Goal: Task Accomplishment & Management: Complete application form

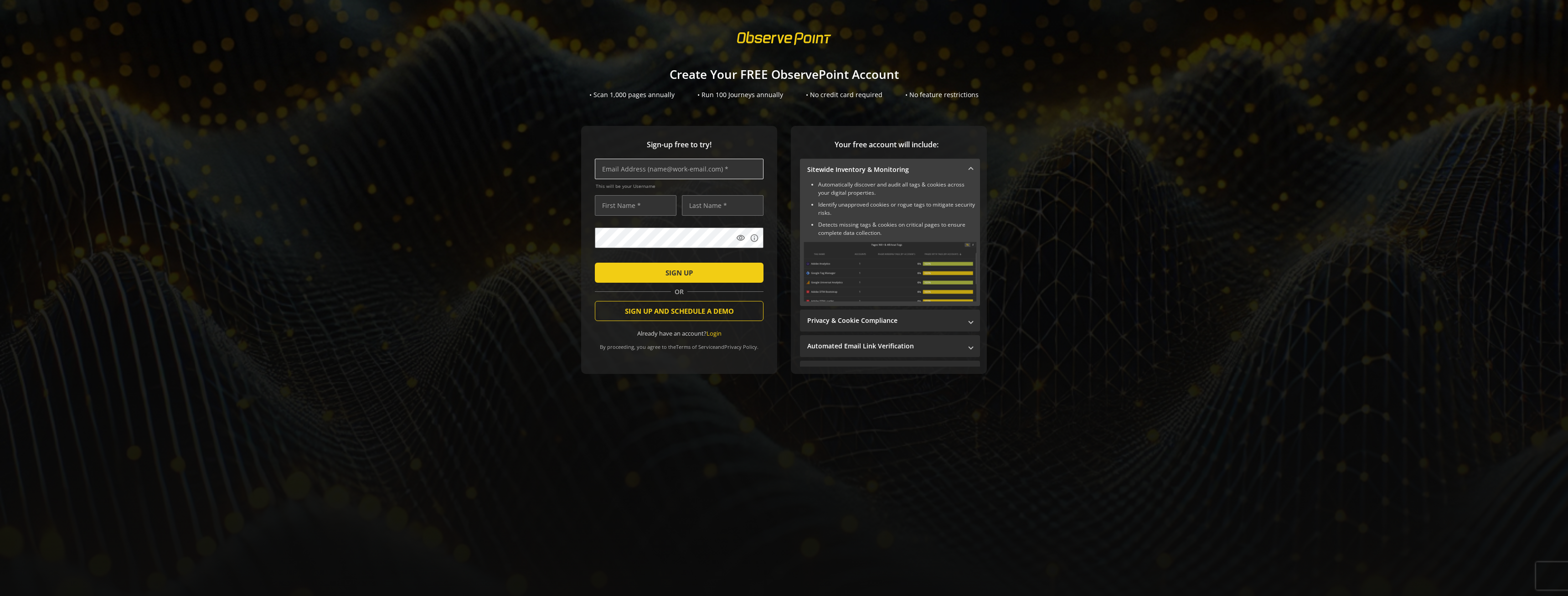
click at [633, 171] on input "text" at bounding box center [679, 169] width 169 height 21
type input "[EMAIL_ADDRESS][DOMAIN_NAME]"
type input "[PERSON_NAME]"
type input "DSc"
click at [710, 170] on input "text" at bounding box center [679, 169] width 169 height 21
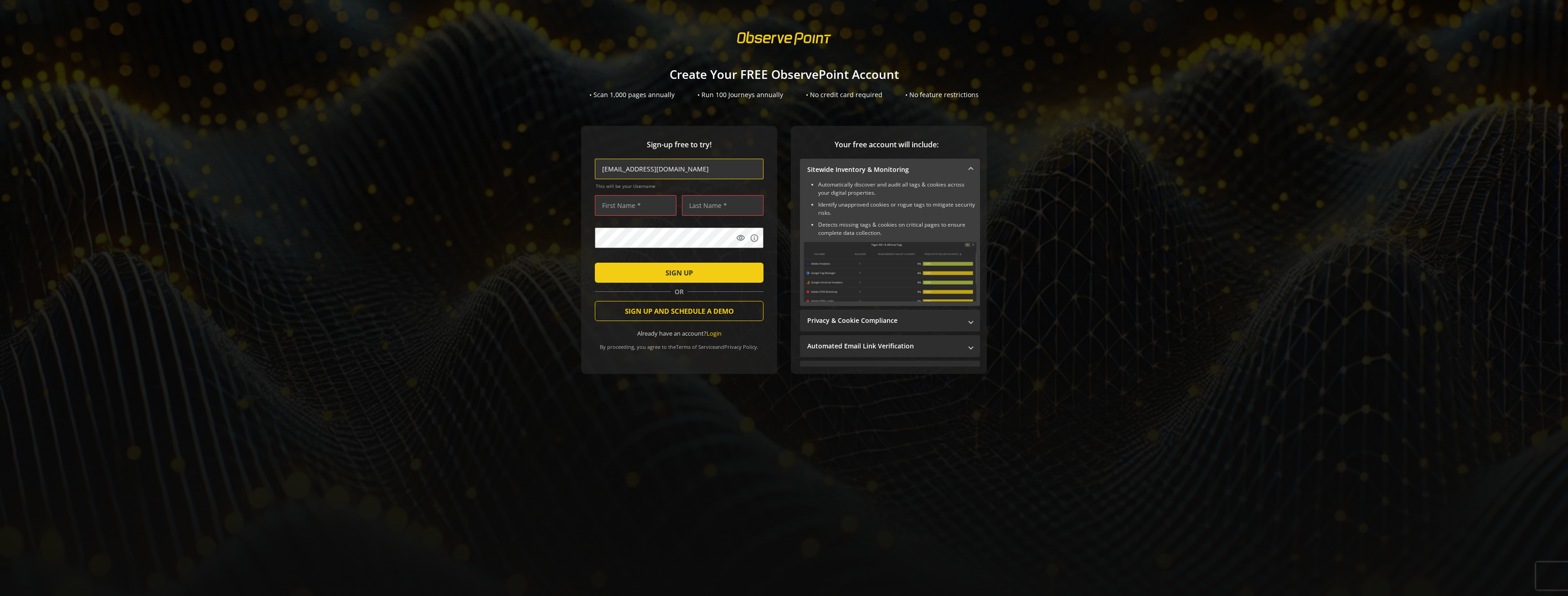
type input "[EMAIL_ADDRESS][DOMAIN_NAME]"
click at [567, 163] on div "Sign-up free to try! [EMAIL_ADDRESS][DOMAIN_NAME] This will be your Username vi…" at bounding box center [784, 268] width 1546 height 284
click at [645, 204] on input "text" at bounding box center [635, 206] width 82 height 21
type input "[PERSON_NAME]"
click at [547, 233] on div "Sign-up free to try! [EMAIL_ADDRESS][DOMAIN_NAME] This will be your Username [P…" at bounding box center [784, 268] width 1546 height 284
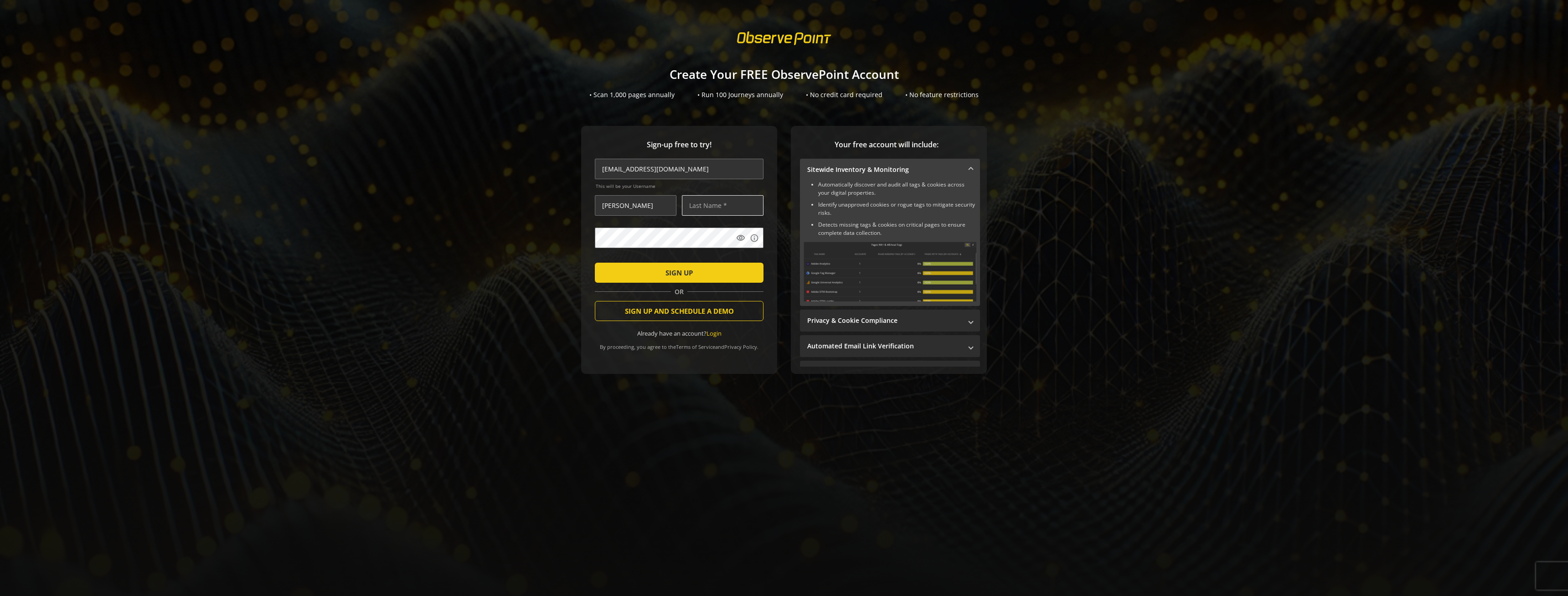
click at [709, 204] on input "text" at bounding box center [723, 206] width 82 height 21
type input "Krausser"
click at [489, 230] on div "Sign-up free to try! [EMAIL_ADDRESS][DOMAIN_NAME] This will be your Username [P…" at bounding box center [784, 268] width 1546 height 284
click at [533, 257] on div "Sign-up free to try! [EMAIL_ADDRESS][DOMAIN_NAME] This will be your Username [P…" at bounding box center [784, 268] width 1546 height 284
click at [680, 276] on span "SIGN UP" at bounding box center [679, 272] width 27 height 16
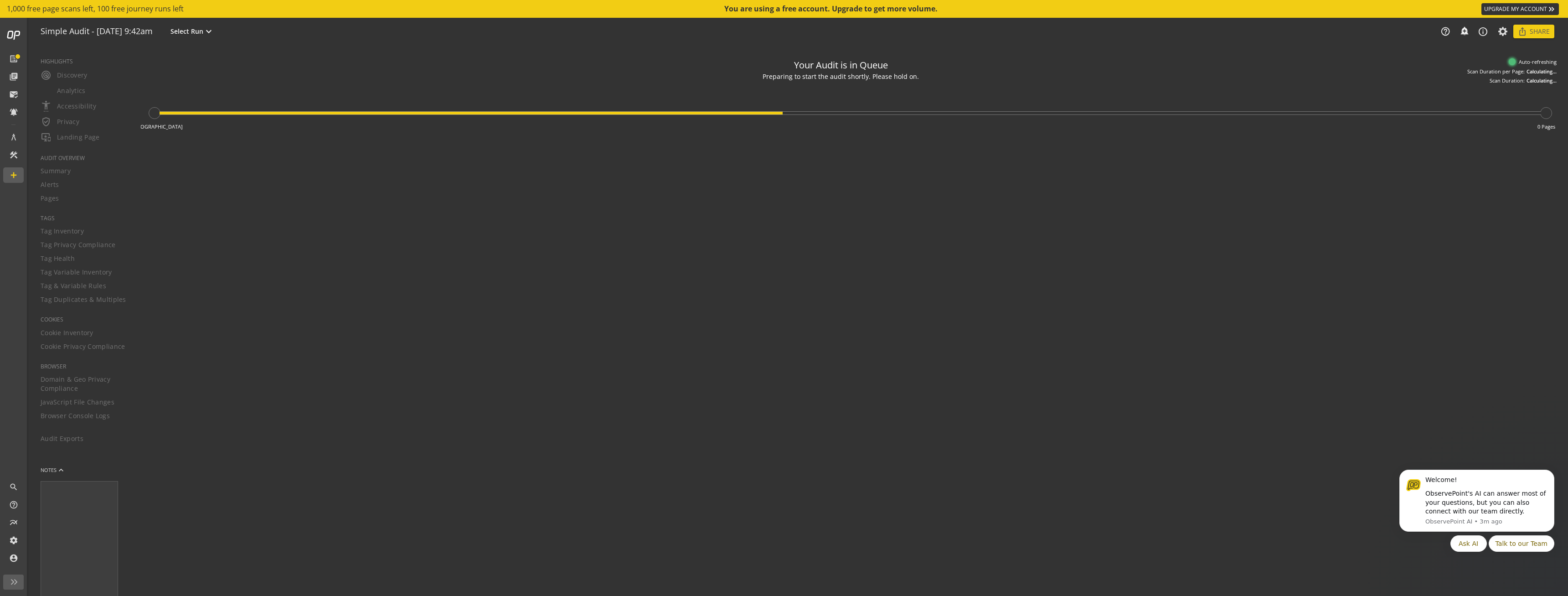
type textarea "Notes can include: -a description of what this audit is validating -changes in …"
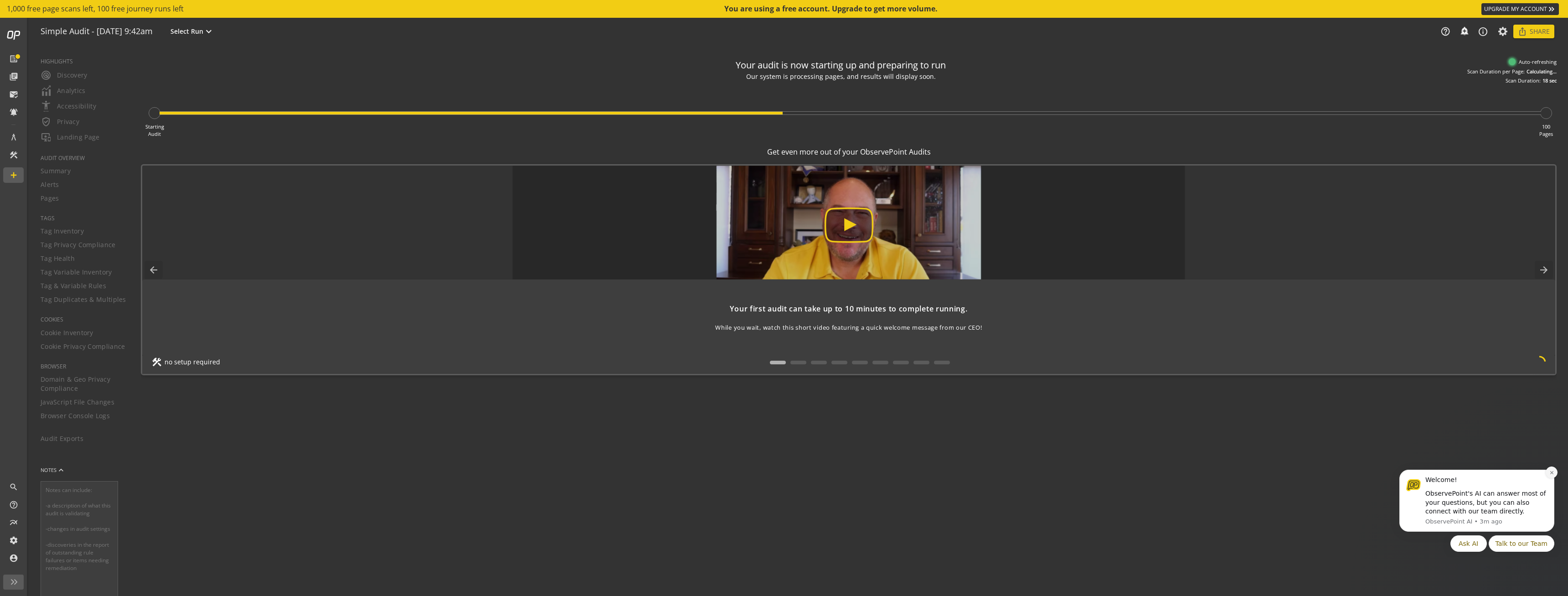
click at [1552, 473] on icon "Dismiss notification" at bounding box center [1551, 472] width 3 height 3
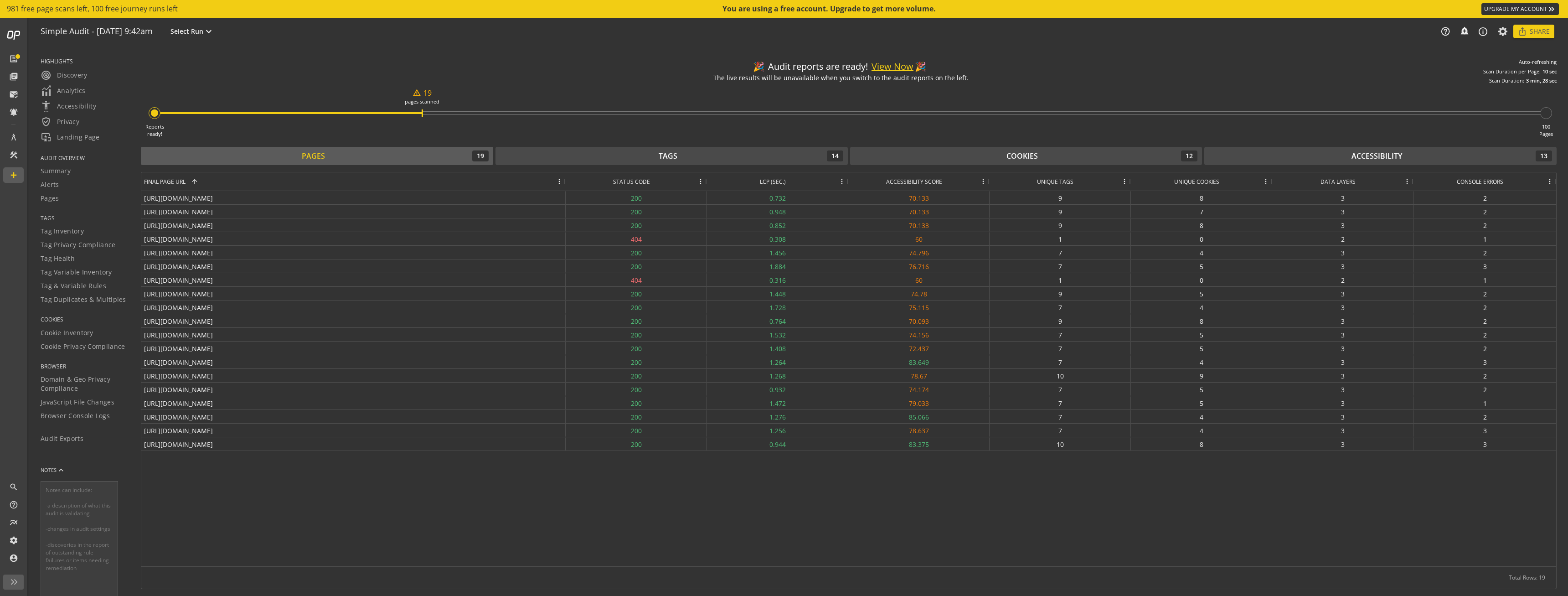
click at [898, 69] on button "View Now" at bounding box center [892, 67] width 42 height 13
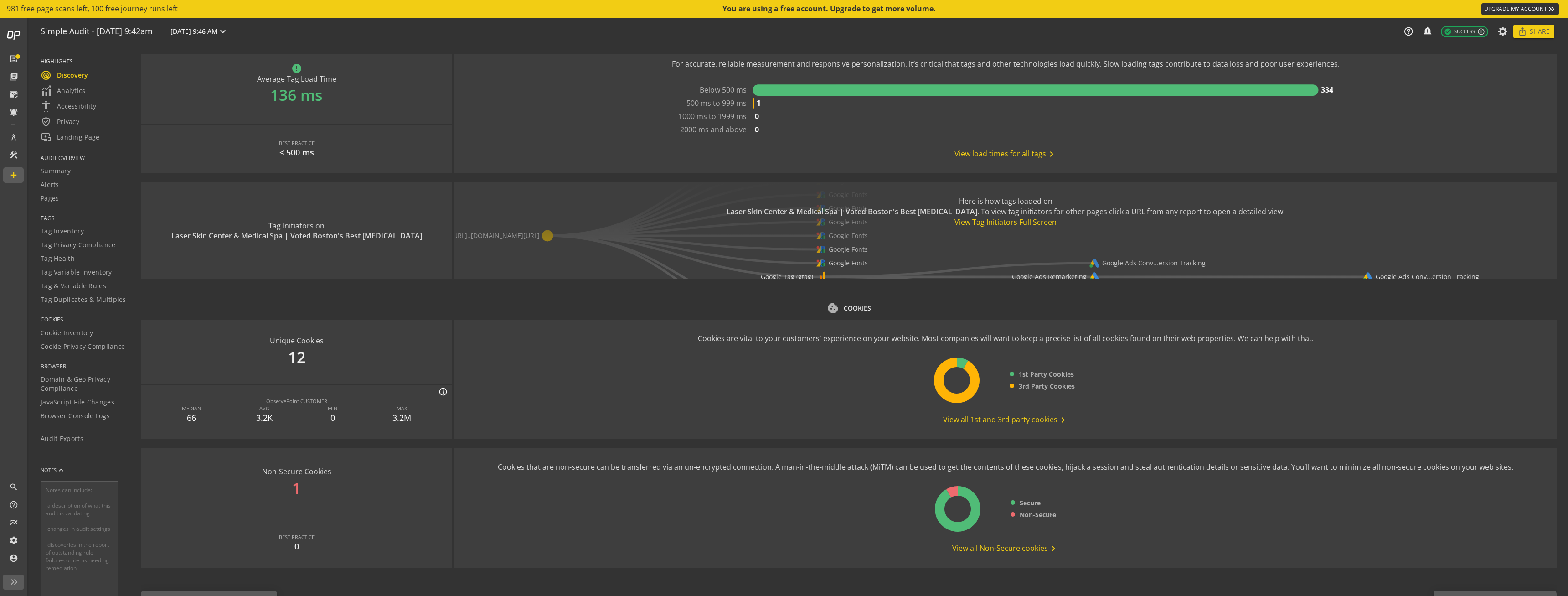
scroll to position [812, 0]
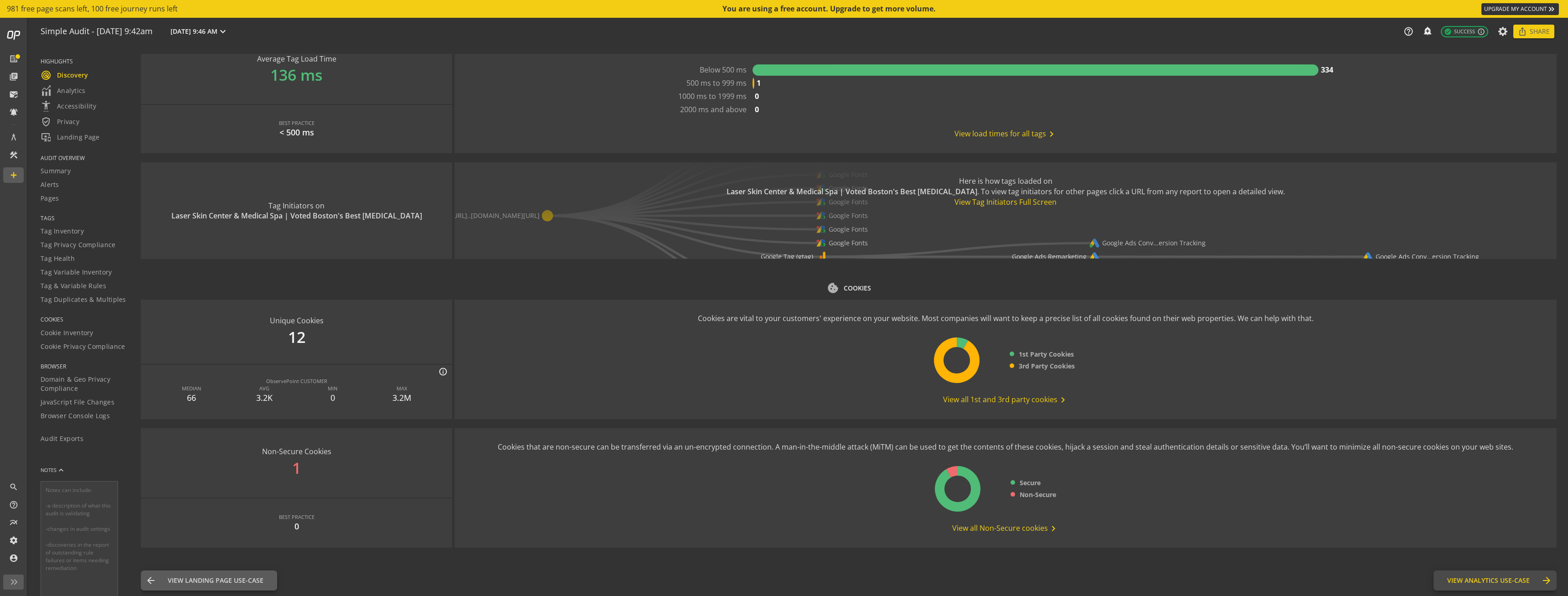
click at [1505, 581] on span "View Analytics Use-Case" at bounding box center [1489, 580] width 83 height 9
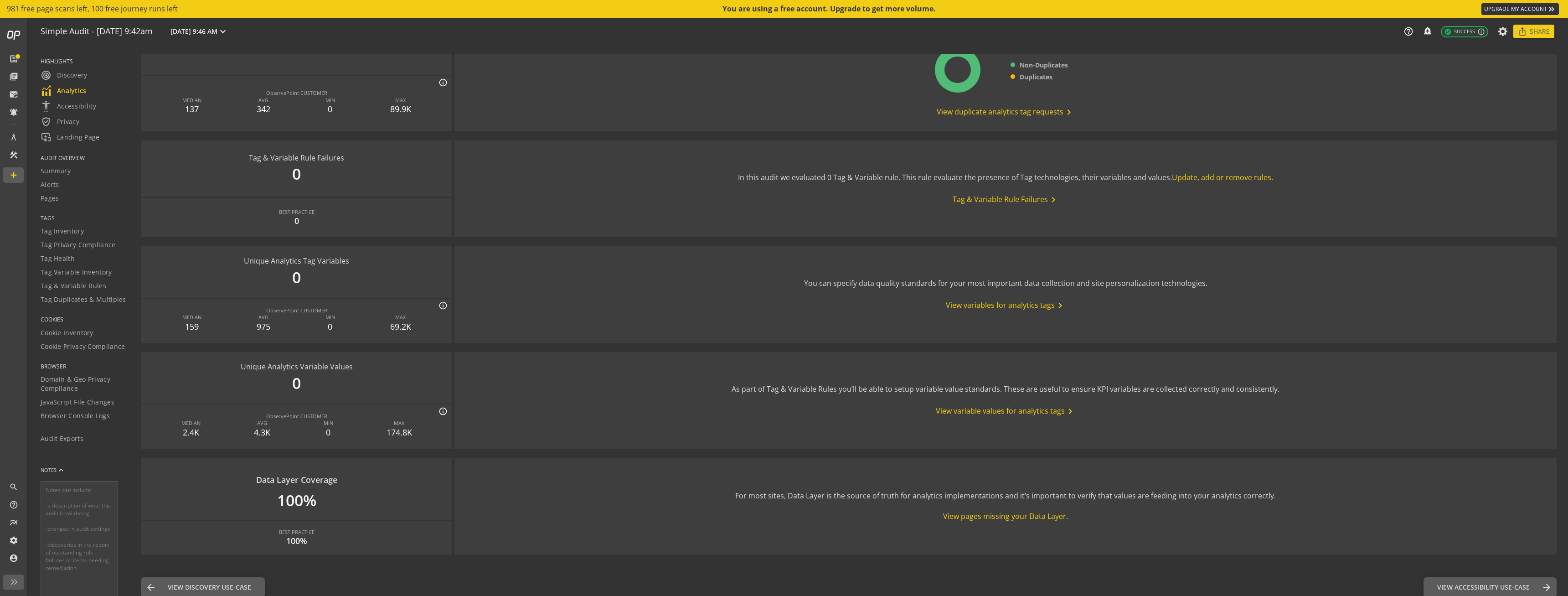
scroll to position [772, 0]
click at [1509, 591] on button "View Accessibility Use-Case Accessibility arrow_forward" at bounding box center [1490, 584] width 133 height 20
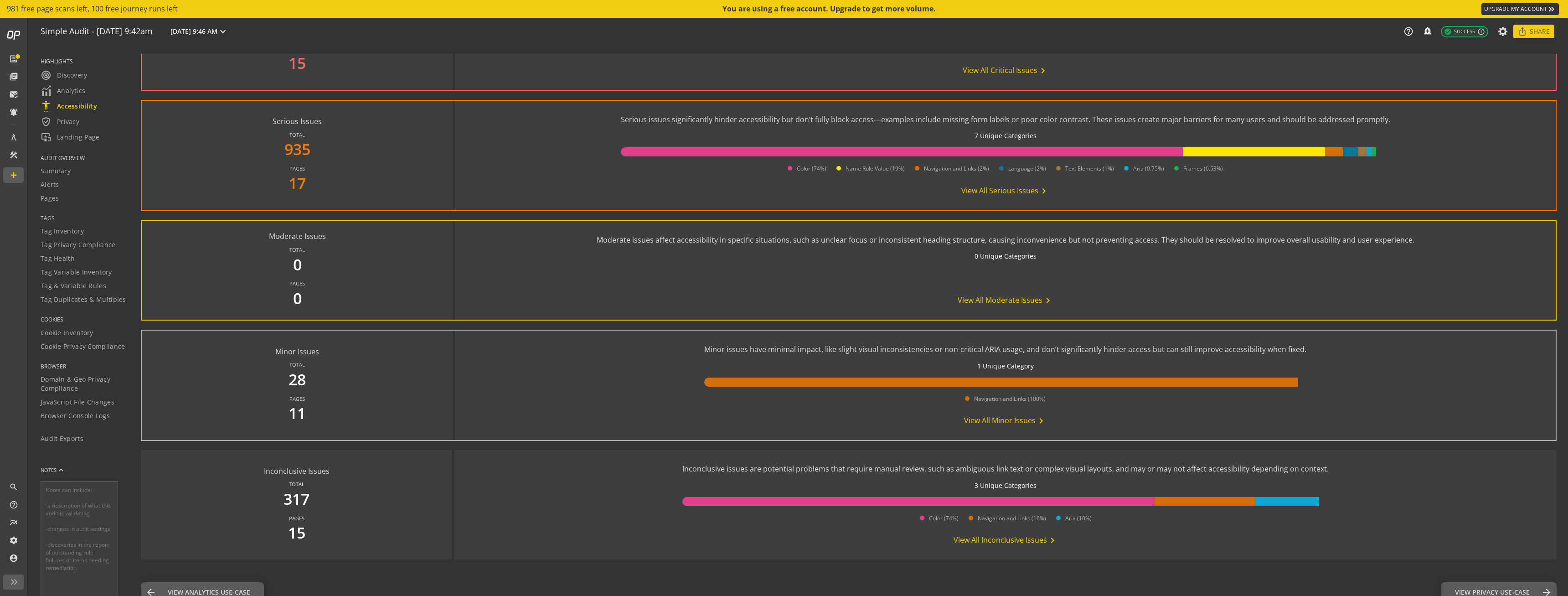
scroll to position [360, 0]
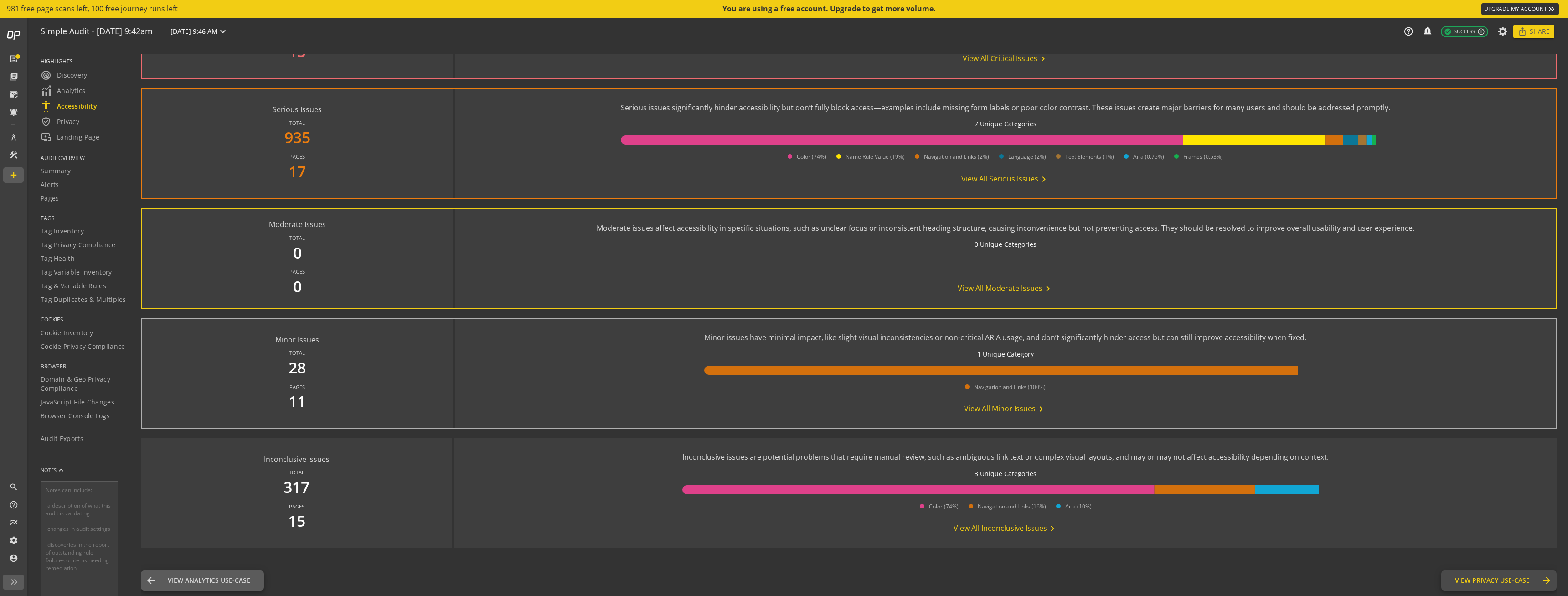
click at [1518, 577] on span "View Privacy Use-Case" at bounding box center [1492, 580] width 75 height 9
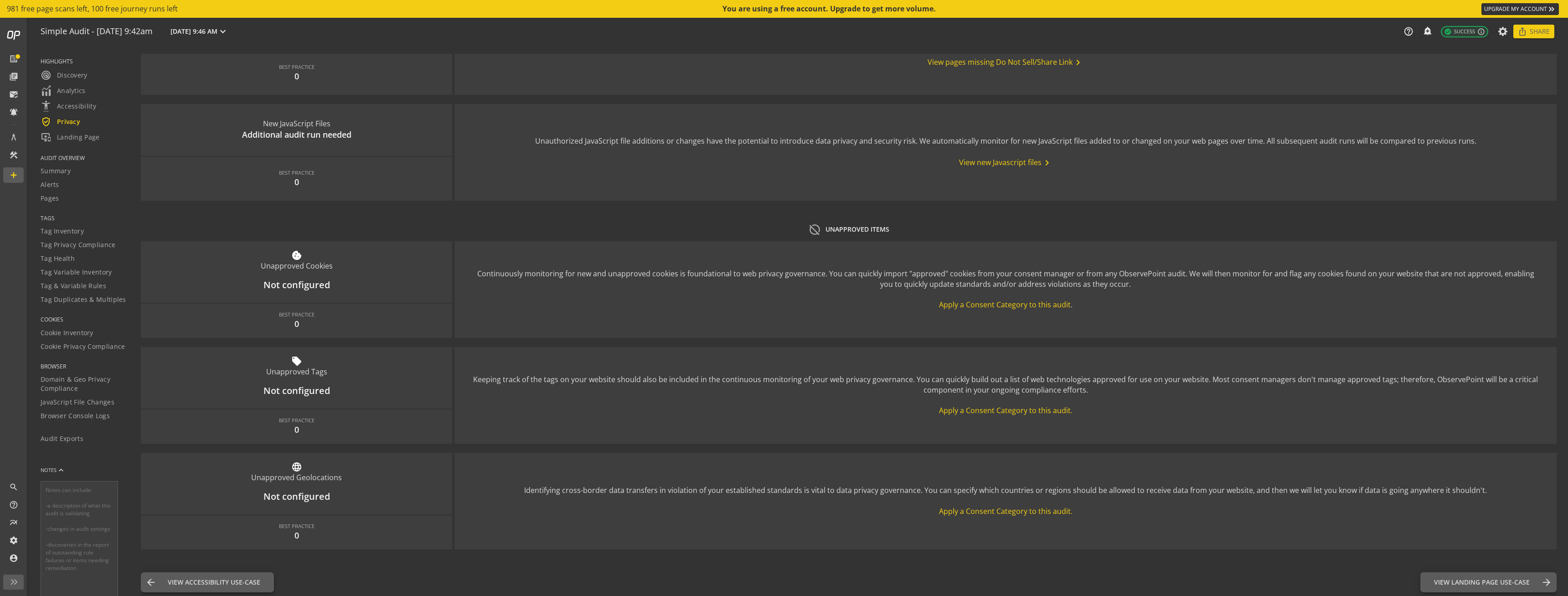
scroll to position [972, 0]
